Goal: Information Seeking & Learning: Learn about a topic

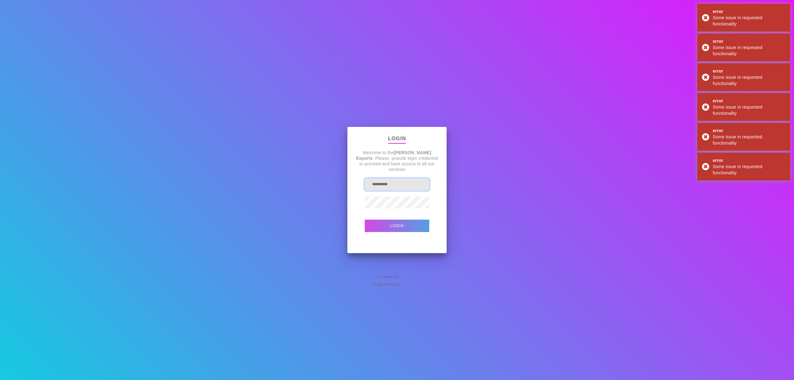
drag, startPoint x: 407, startPoint y: 184, endPoint x: 268, endPoint y: 181, distance: 139.0
click at [273, 184] on div "**********" at bounding box center [397, 190] width 794 height 380
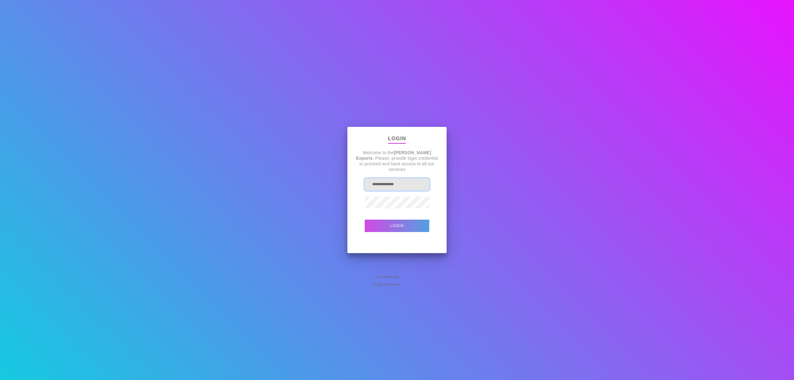
type input "**********"
click at [365, 220] on button "Login" at bounding box center [397, 226] width 65 height 12
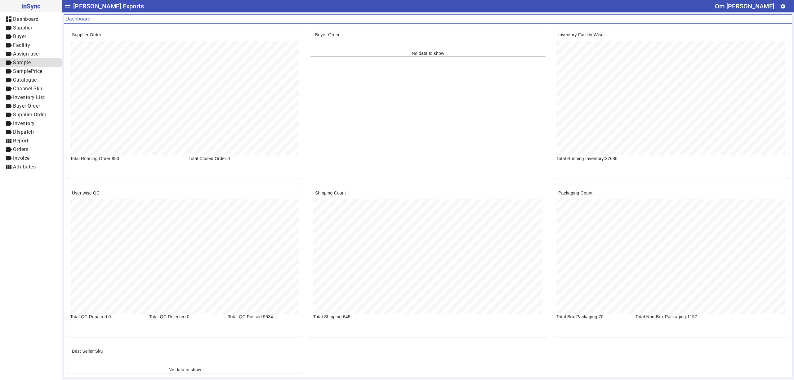
click at [38, 63] on span "label Sample" at bounding box center [31, 63] width 52 height 8
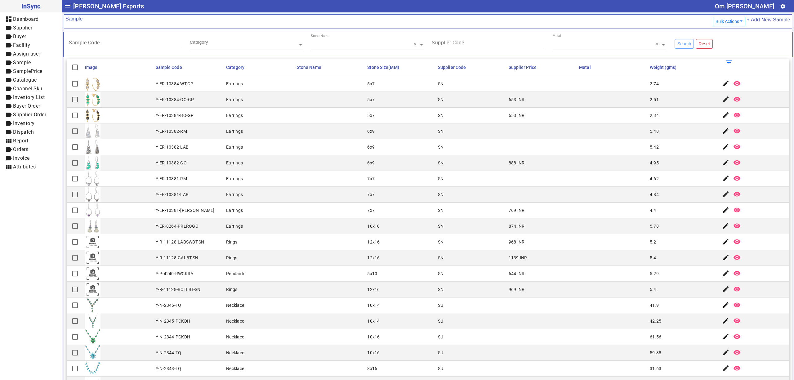
click at [404, 279] on mat-cell "5x10" at bounding box center [400, 274] width 71 height 16
drag, startPoint x: 96, startPoint y: 87, endPoint x: 315, endPoint y: 127, distance: 222.6
click at [315, 127] on mat-cell at bounding box center [330, 131] width 71 height 16
click at [485, 234] on mat-cell "SN" at bounding box center [471, 226] width 71 height 16
click at [301, 287] on mat-cell at bounding box center [330, 290] width 71 height 16
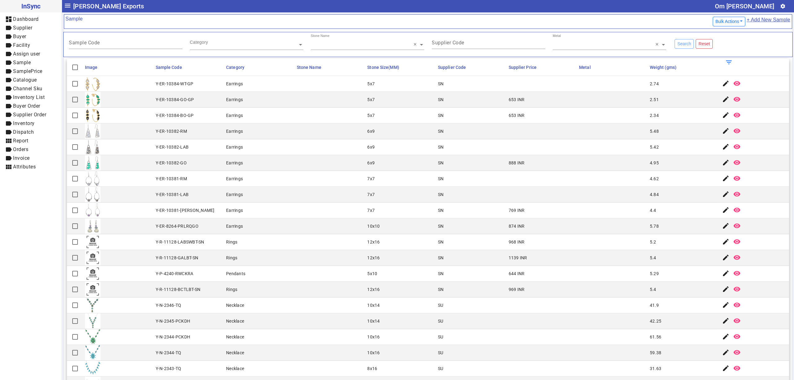
click at [472, 159] on mat-cell "SN" at bounding box center [471, 163] width 71 height 16
click at [479, 240] on mat-cell "SN" at bounding box center [471, 242] width 71 height 16
click at [170, 130] on div "Y-ER-10382-RM" at bounding box center [171, 131] width 31 height 6
click at [484, 256] on mat-cell "SN" at bounding box center [471, 258] width 71 height 16
click at [546, 244] on mat-cell "968 INR" at bounding box center [542, 242] width 71 height 16
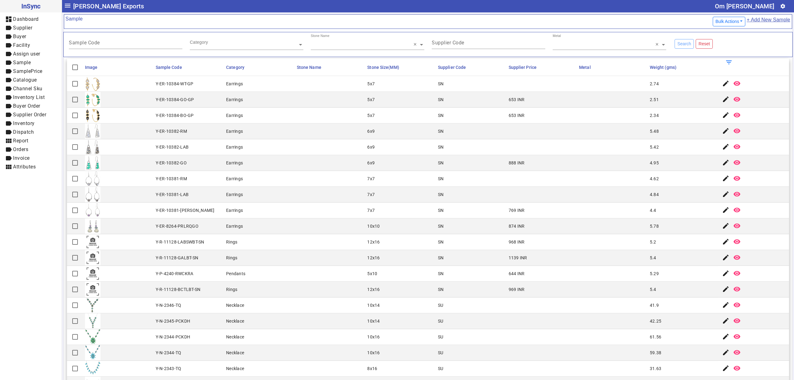
click at [499, 293] on mat-cell "SN" at bounding box center [471, 290] width 71 height 16
click at [438, 261] on div "SN" at bounding box center [441, 258] width 6 height 6
click at [498, 291] on mat-cell "SN" at bounding box center [471, 290] width 71 height 16
click at [466, 271] on mat-cell "SN" at bounding box center [471, 274] width 71 height 16
click at [458, 287] on mat-cell "SN" at bounding box center [471, 290] width 71 height 16
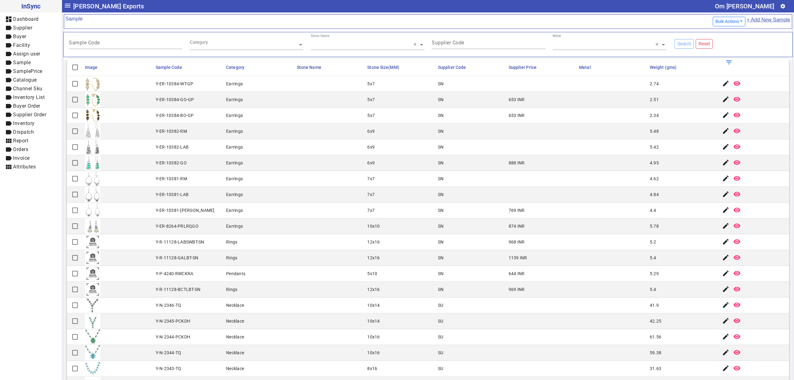
click at [510, 316] on mat-cell at bounding box center [542, 321] width 71 height 16
click at [355, 258] on mat-cell at bounding box center [330, 258] width 71 height 16
click at [421, 306] on mat-cell "10x14" at bounding box center [400, 305] width 71 height 16
click at [648, 132] on mat-cell "5.48" at bounding box center [683, 131] width 71 height 16
click at [426, 218] on mat-cell "7x7" at bounding box center [400, 211] width 71 height 16
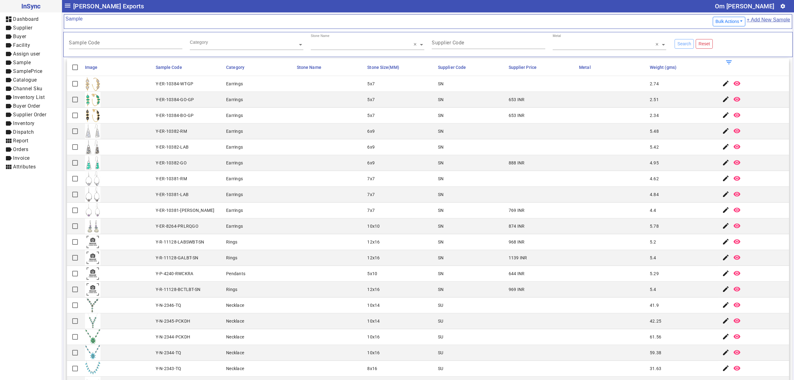
click at [305, 257] on mat-cell at bounding box center [330, 258] width 71 height 16
click at [387, 259] on mat-cell "12x16" at bounding box center [400, 258] width 71 height 16
click at [180, 134] on div "Y-ER-10382-RM" at bounding box center [171, 131] width 31 height 6
